Goal: Task Accomplishment & Management: Manage account settings

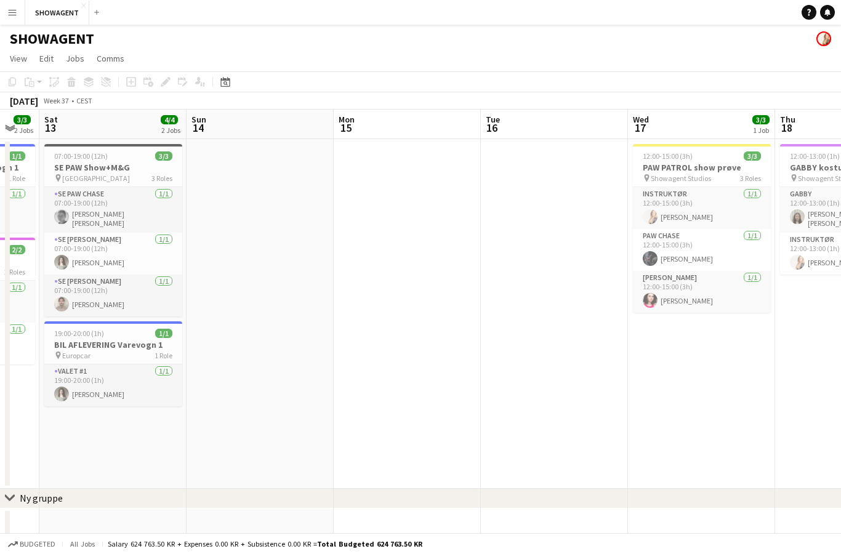
scroll to position [0, 388]
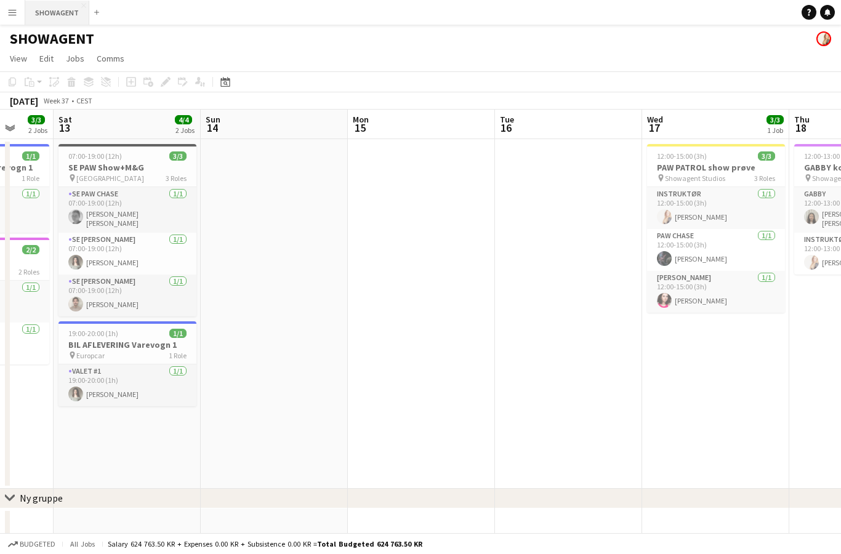
click at [61, 4] on button "SHOWAGENT Close" at bounding box center [57, 13] width 64 height 24
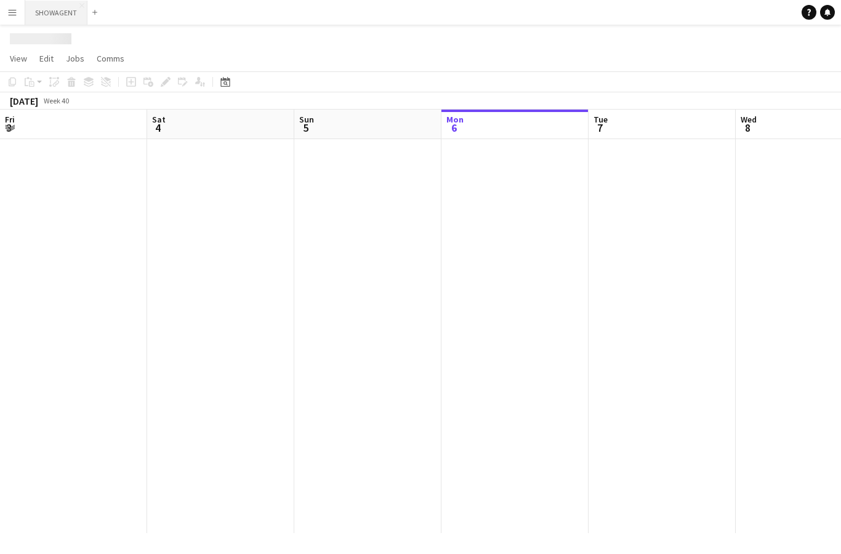
scroll to position [0, 294]
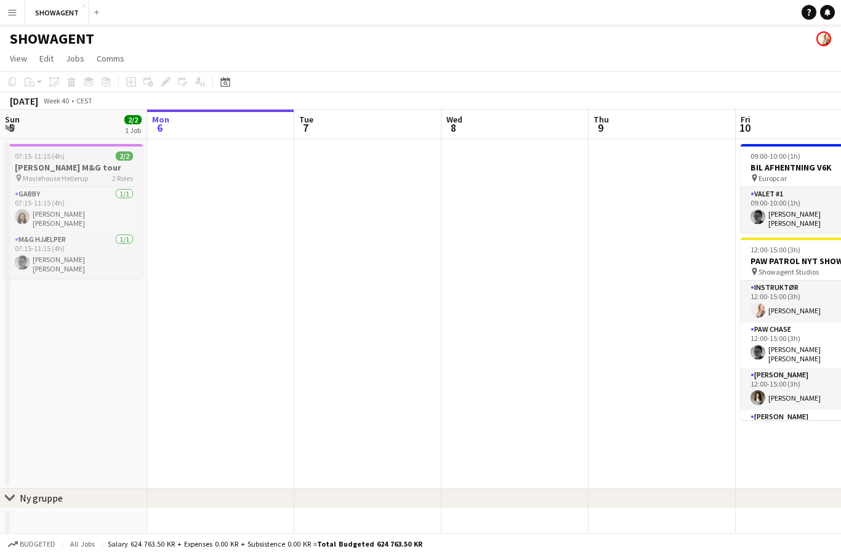
click at [91, 166] on h3 "[PERSON_NAME] M&G tour" at bounding box center [74, 167] width 138 height 11
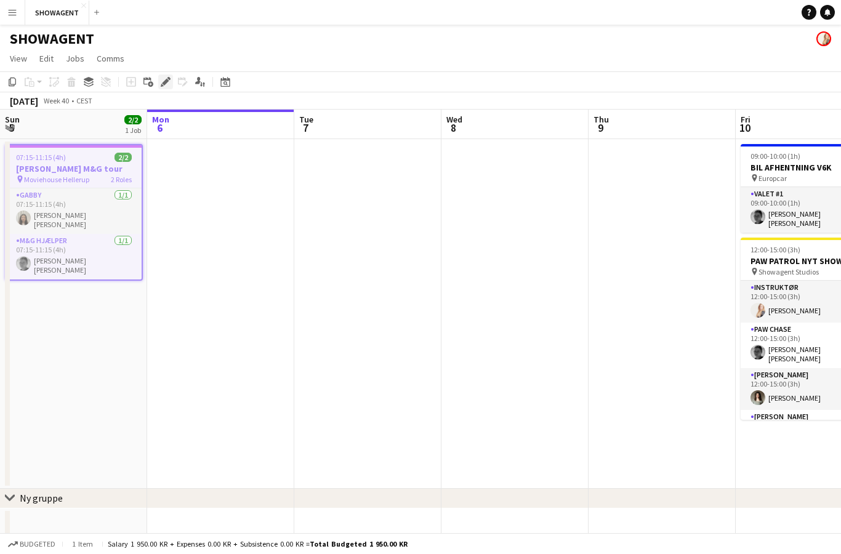
click at [166, 81] on icon at bounding box center [165, 82] width 7 height 7
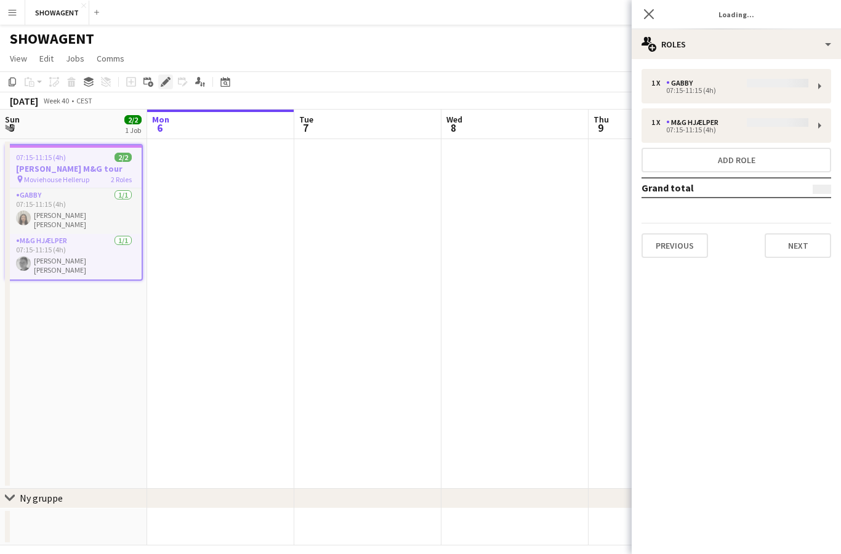
type input "*********"
click at [814, 243] on button "Next" at bounding box center [798, 245] width 67 height 25
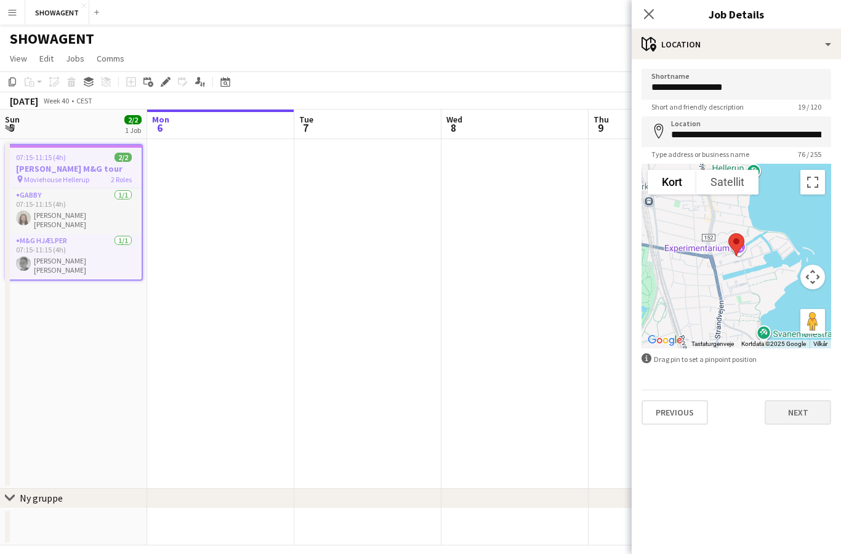
click at [809, 415] on button "Next" at bounding box center [798, 412] width 67 height 25
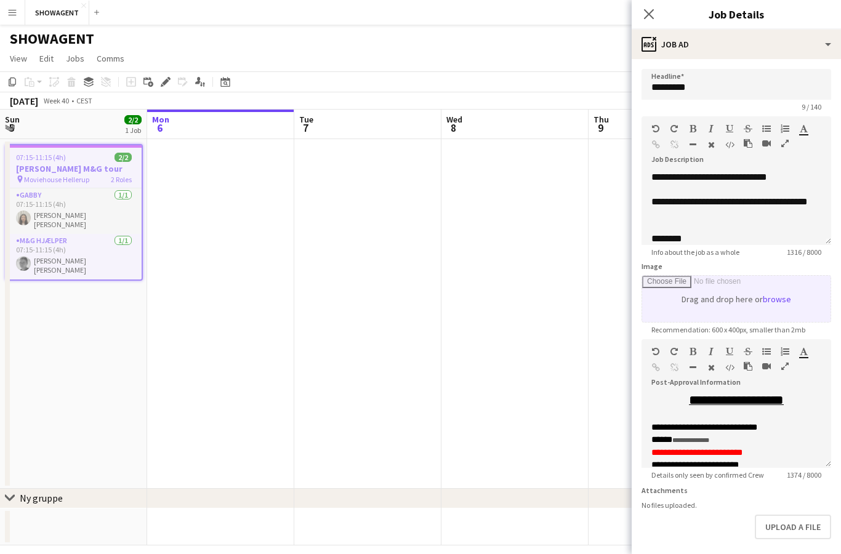
click at [777, 302] on input "Image" at bounding box center [736, 299] width 188 height 46
type input "**********"
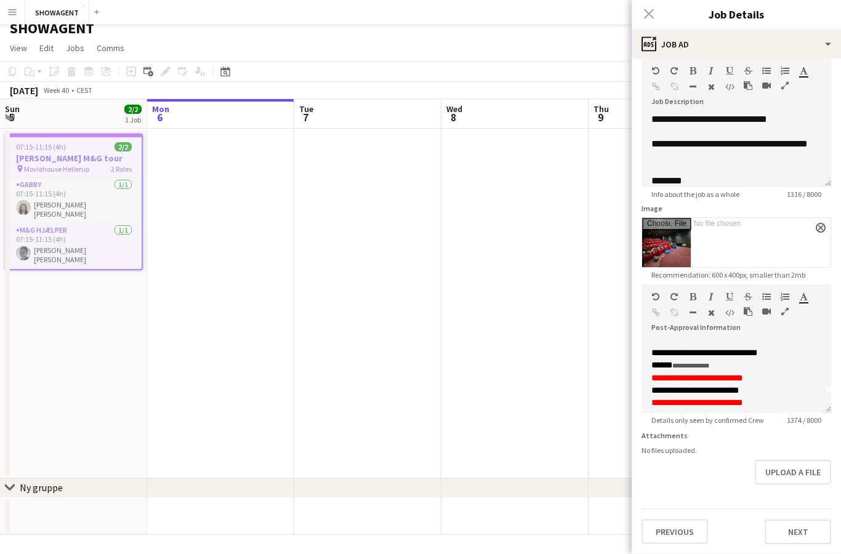
scroll to position [49, 0]
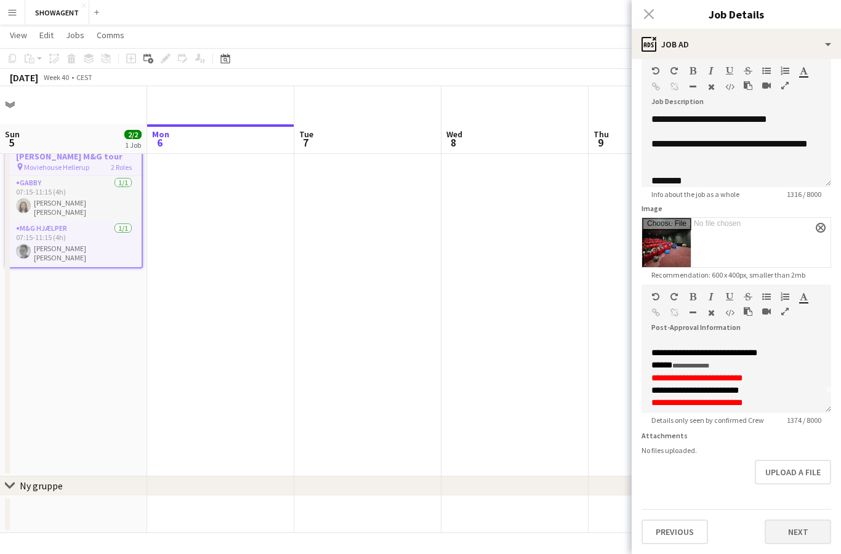
click at [817, 536] on button "Next" at bounding box center [798, 532] width 67 height 25
click at [799, 536] on button "Next" at bounding box center [798, 532] width 67 height 25
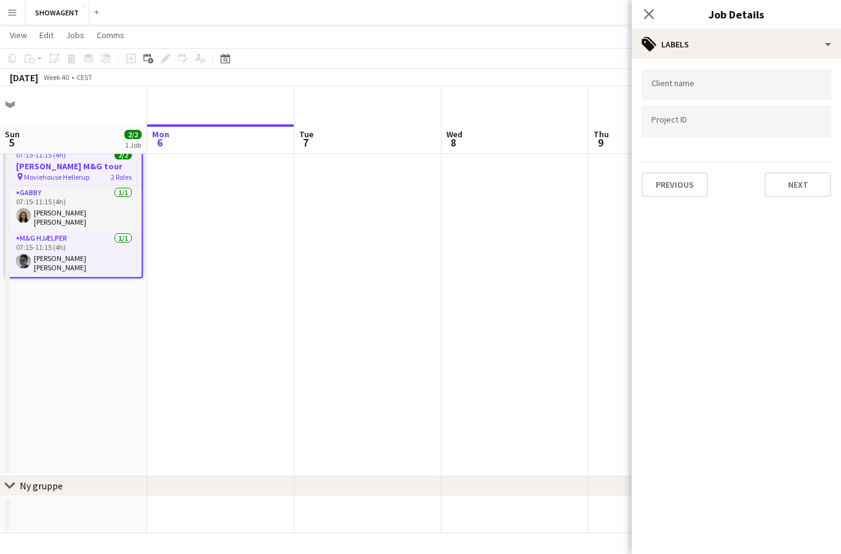
scroll to position [0, 0]
click at [809, 196] on button "Next" at bounding box center [798, 184] width 67 height 25
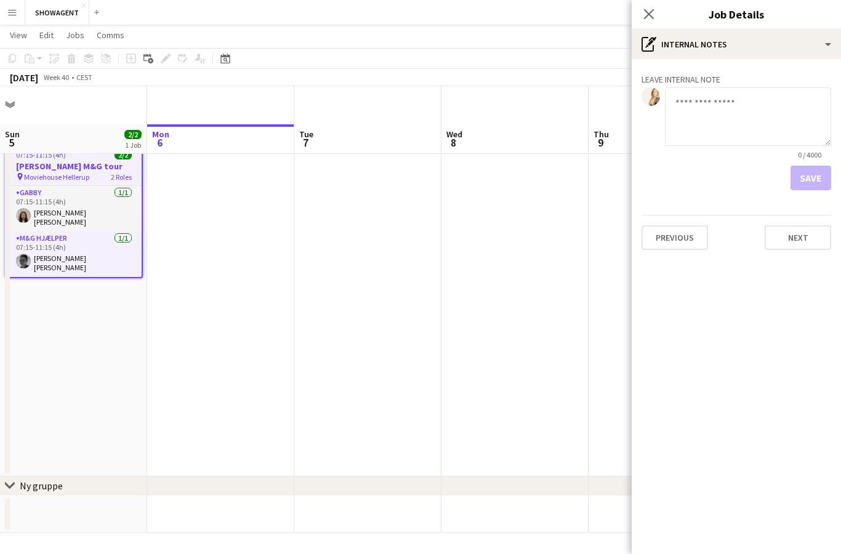
click at [752, 108] on textarea at bounding box center [748, 116] width 166 height 59
paste textarea "**********"
type textarea "**********"
click at [816, 180] on button "Save" at bounding box center [811, 178] width 41 height 25
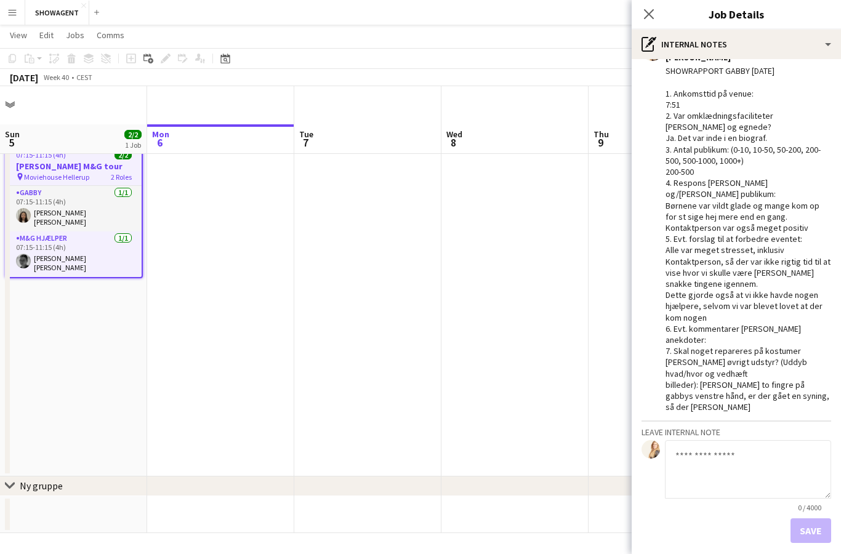
scroll to position [31, 0]
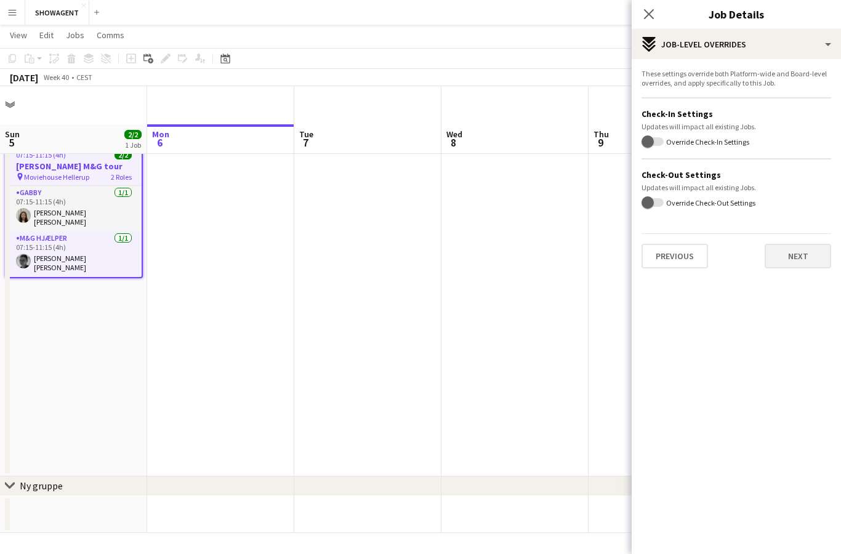
click at [808, 259] on button "Next" at bounding box center [798, 256] width 67 height 25
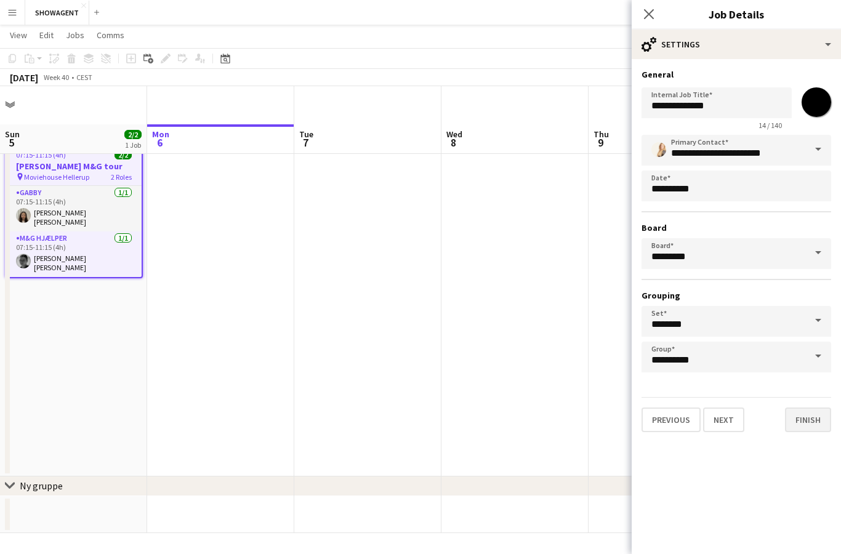
click at [816, 427] on button "Finish" at bounding box center [808, 420] width 46 height 25
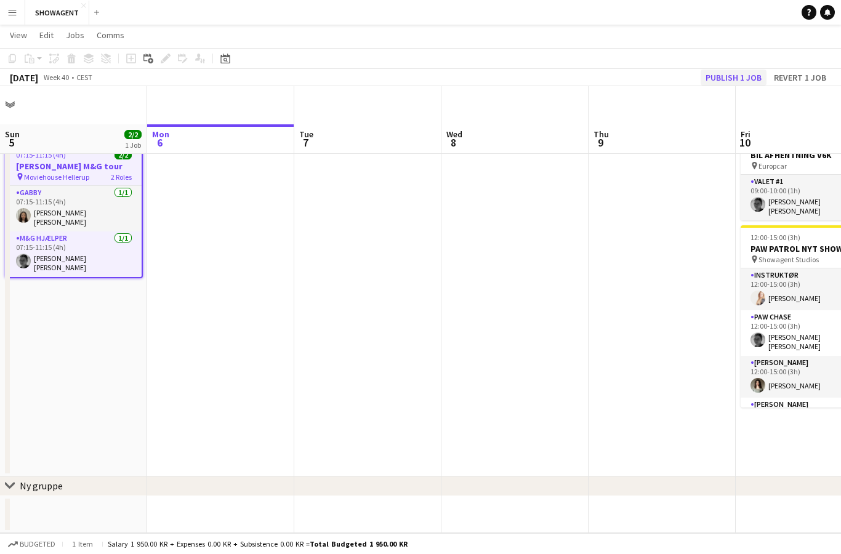
click at [735, 84] on button "Publish 1 job" at bounding box center [734, 78] width 66 height 16
